Goal: Browse casually: Explore the website without a specific task or goal

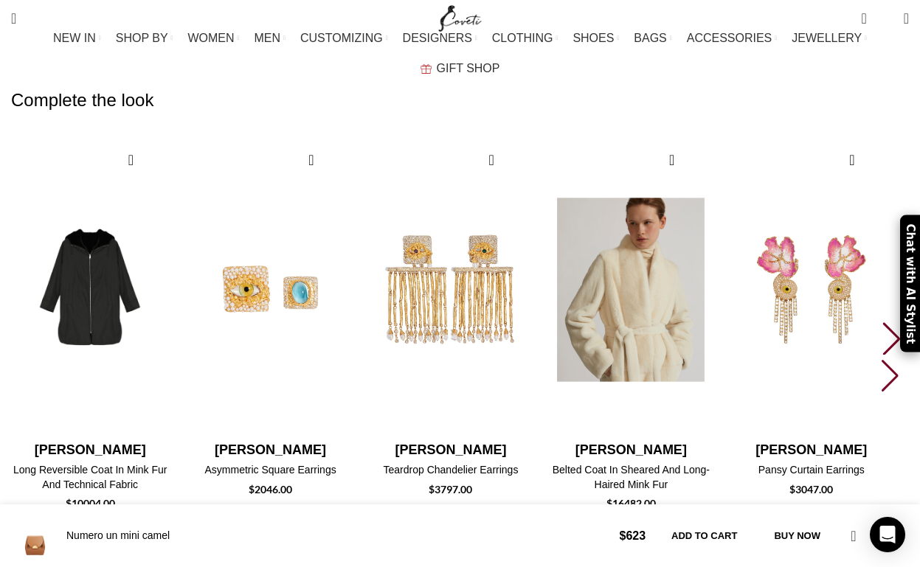
scroll to position [0, 155]
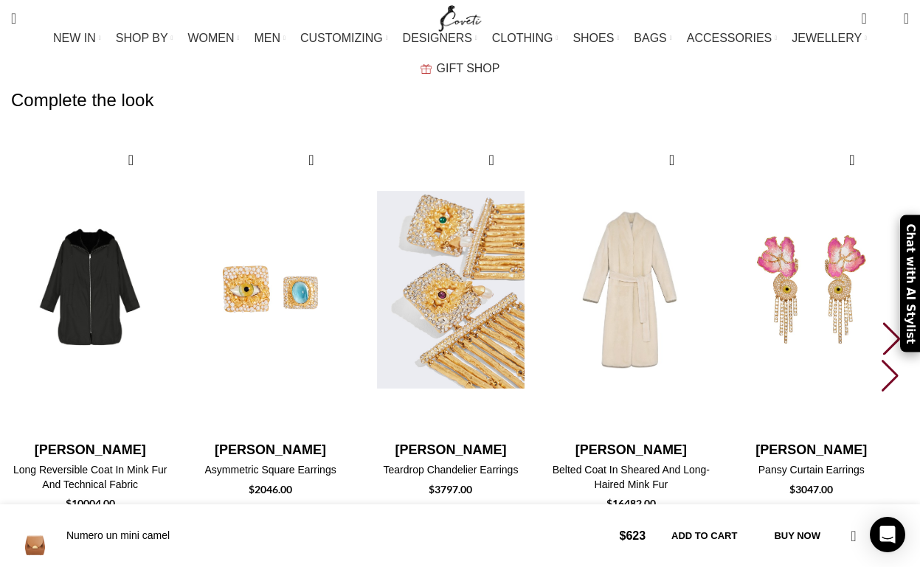
click at [452, 138] on img "3 / 10" at bounding box center [451, 290] width 163 height 304
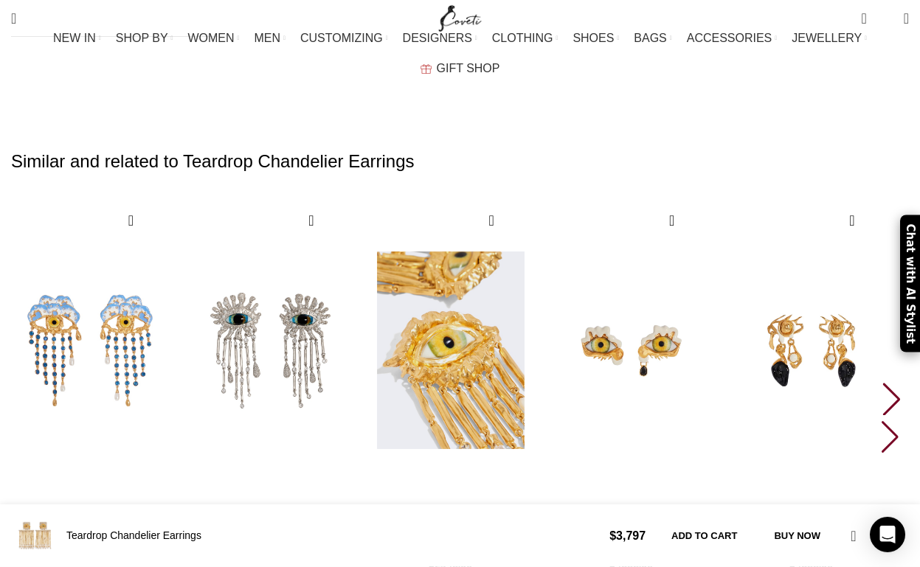
scroll to position [3144, 0]
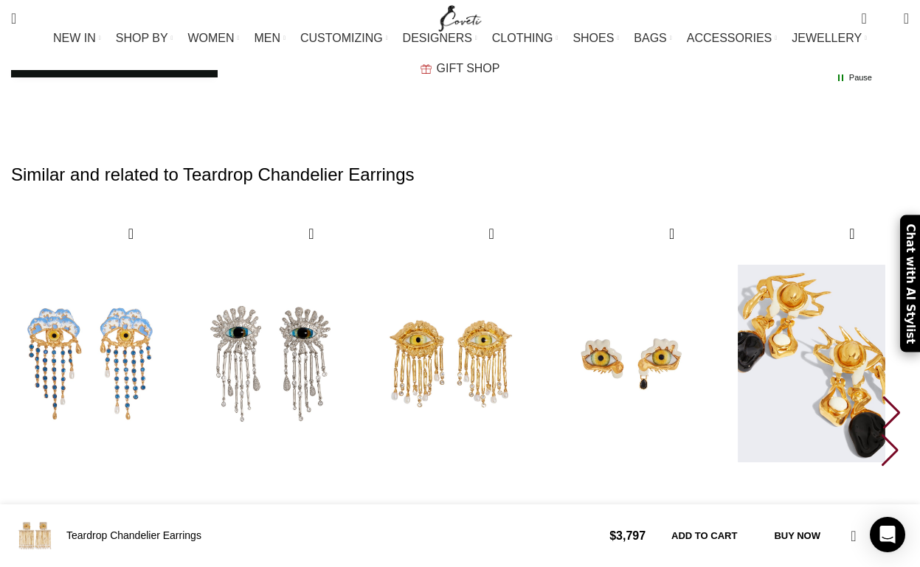
click at [808, 212] on img "5 / 30" at bounding box center [811, 364] width 163 height 304
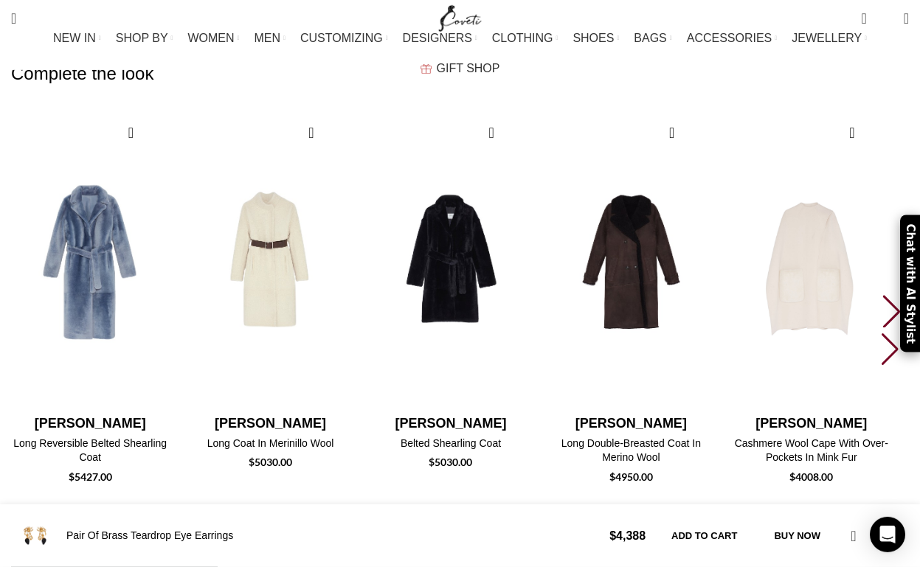
scroll to position [2340, 0]
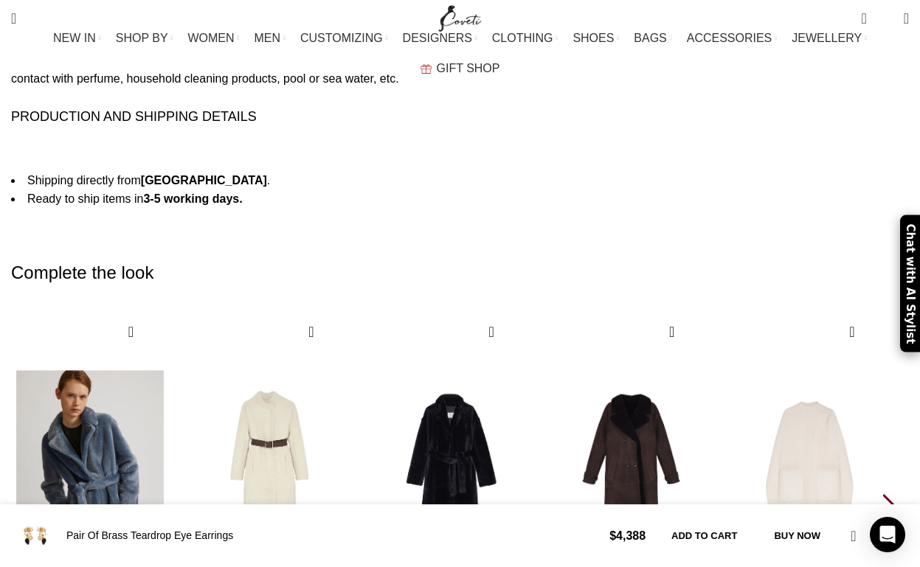
click at [98, 311] on img "1 / 10" at bounding box center [90, 463] width 163 height 304
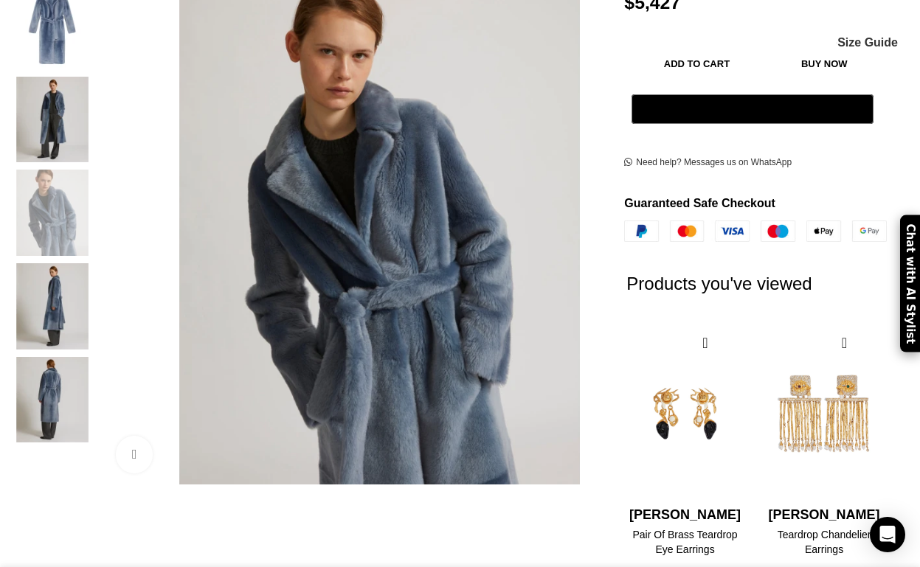
click at [72, 274] on img "4 / 5" at bounding box center [52, 306] width 90 height 86
